Goal: Task Accomplishment & Management: Use online tool/utility

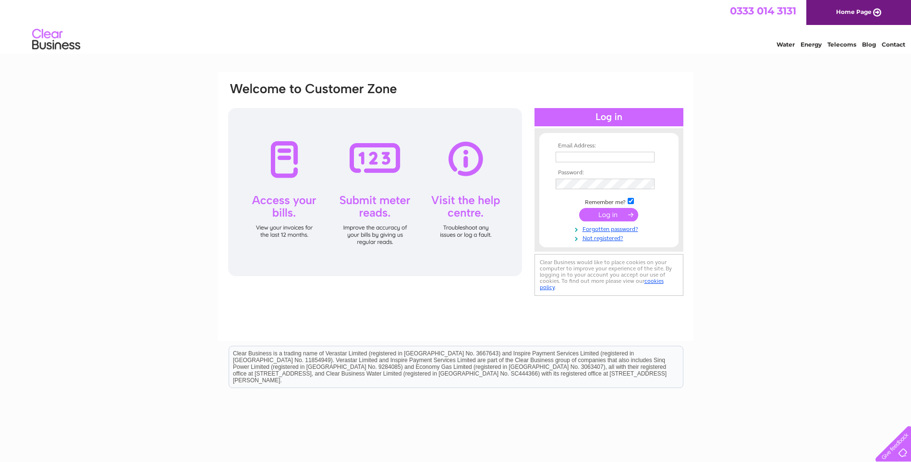
type input "[EMAIL_ADDRESS][DOMAIN_NAME]"
click at [602, 216] on input "submit" at bounding box center [608, 214] width 59 height 13
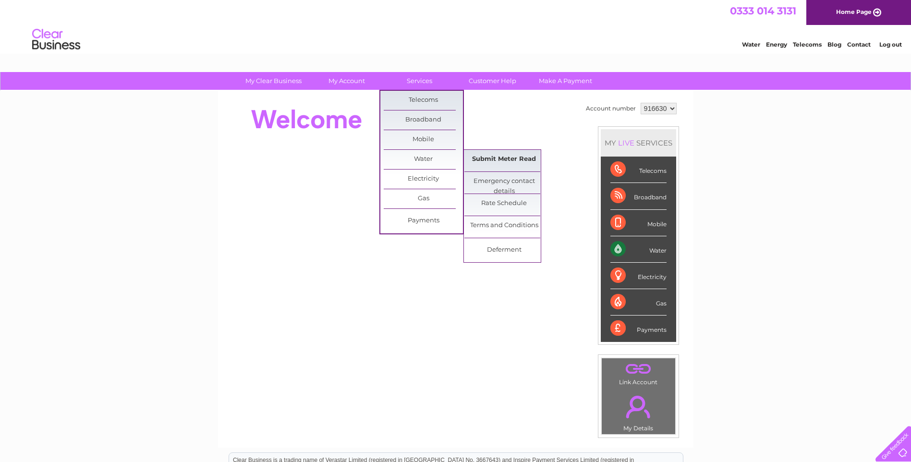
click at [522, 162] on link "Submit Meter Read" at bounding box center [503, 159] width 79 height 19
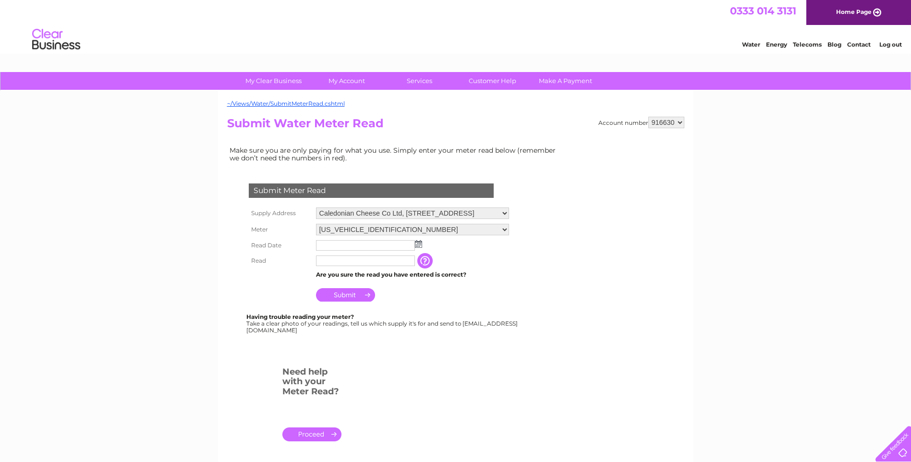
click at [509, 231] on select "06ELSTER14M571152 06ELSTER18N727305 06ELSTER21W704225" at bounding box center [412, 230] width 193 height 12
click at [529, 337] on form "Submit Meter Read Supply Address Caledonian Cheese Co Ltd, Commerce Road, Stran…" at bounding box center [395, 316] width 336 height 305
